Goal: Navigation & Orientation: Find specific page/section

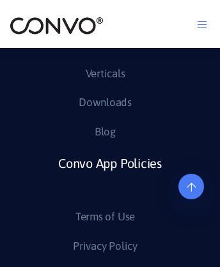
scroll to position [11798, 0]
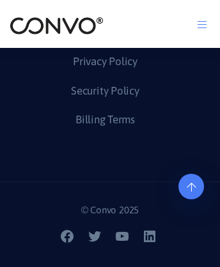
scroll to position [11875, 0]
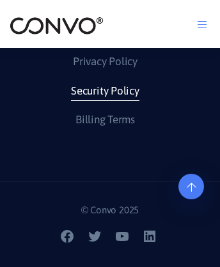
click at [105, 102] on link "Security Policy" at bounding box center [105, 91] width 68 height 20
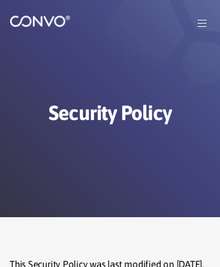
scroll to position [4345, 0]
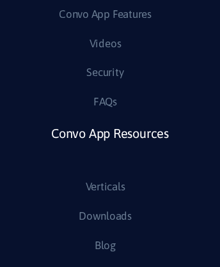
click at [109, 177] on link "Convo App Resources" at bounding box center [110, 150] width 118 height 56
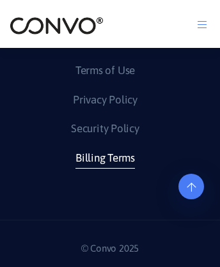
click at [104, 169] on link "Billing Terms" at bounding box center [104, 158] width 59 height 20
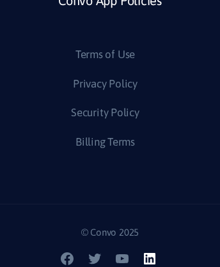
click at [151, 258] on icon at bounding box center [150, 259] width 12 height 12
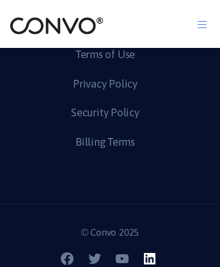
scroll to position [2506, 0]
